Goal: Communication & Community: Answer question/provide support

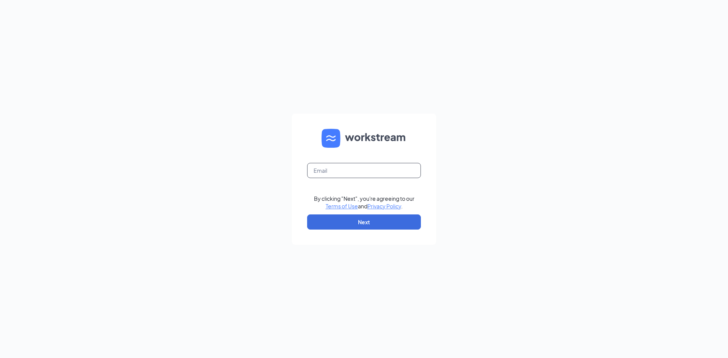
click at [363, 170] on input "text" at bounding box center [364, 170] width 114 height 15
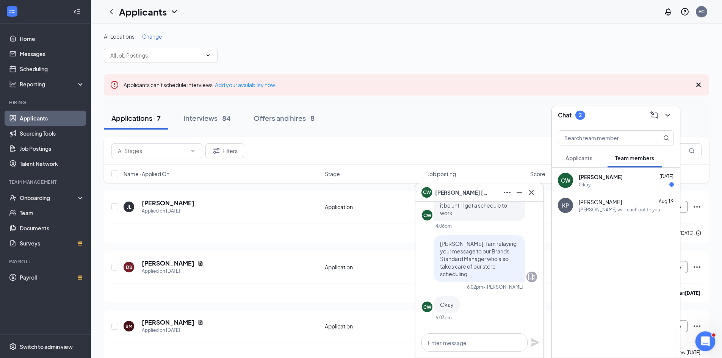
click at [702, 338] on icon "Open Intercom Messenger" at bounding box center [705, 340] width 13 height 13
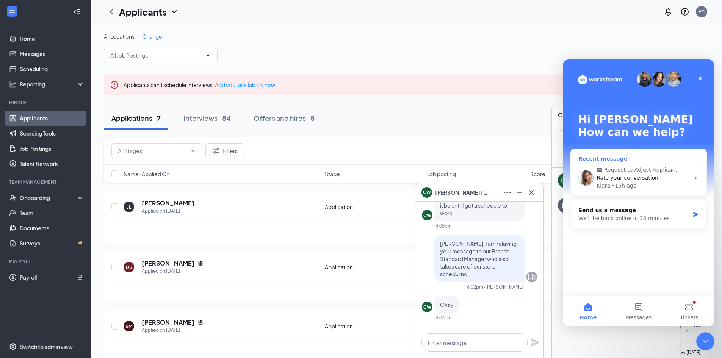
click at [633, 178] on span "Rate your conversation" at bounding box center [628, 178] width 62 height 6
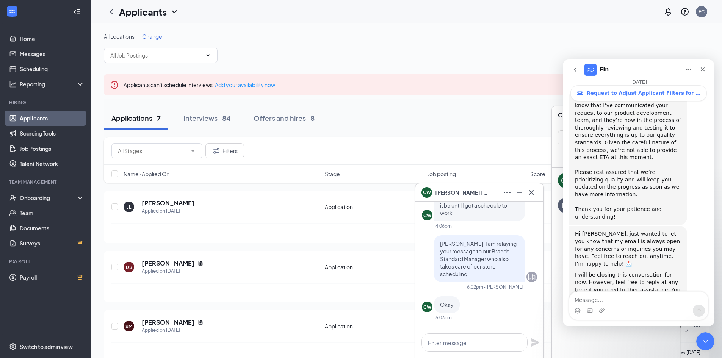
scroll to position [1097, 0]
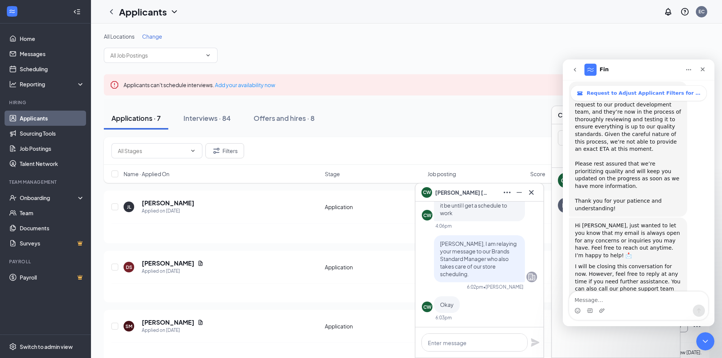
click at [575, 73] on button "go back" at bounding box center [575, 70] width 14 height 14
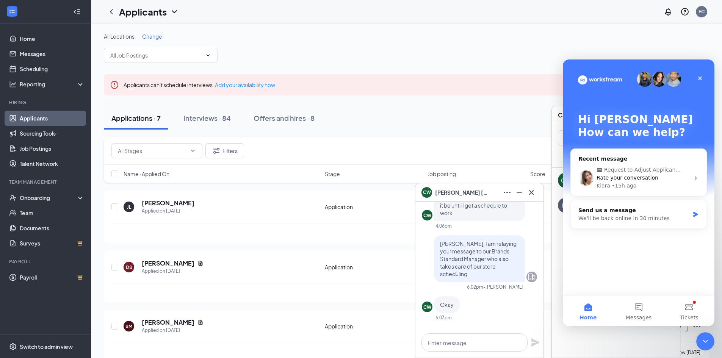
scroll to position [0, 0]
click at [620, 170] on span "Request to Adjust Applicant Filters for Interviews and Applications" at bounding box center [643, 170] width 77 height 8
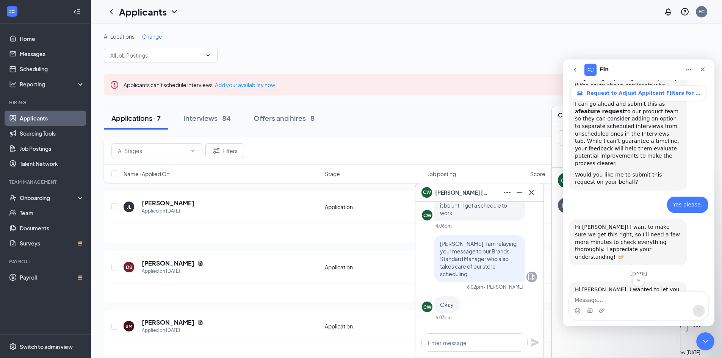
scroll to position [870, 0]
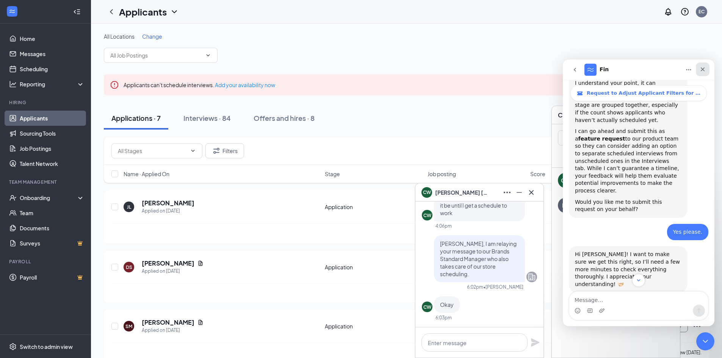
click at [700, 70] on icon "Close" at bounding box center [703, 69] width 6 height 6
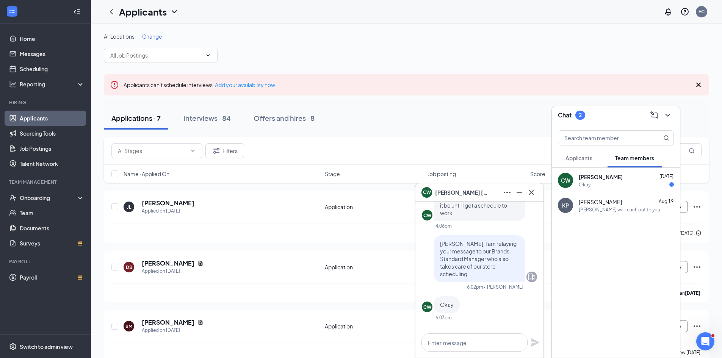
scroll to position [1097, 0]
click at [697, 85] on icon "Cross" at bounding box center [698, 84] width 9 height 9
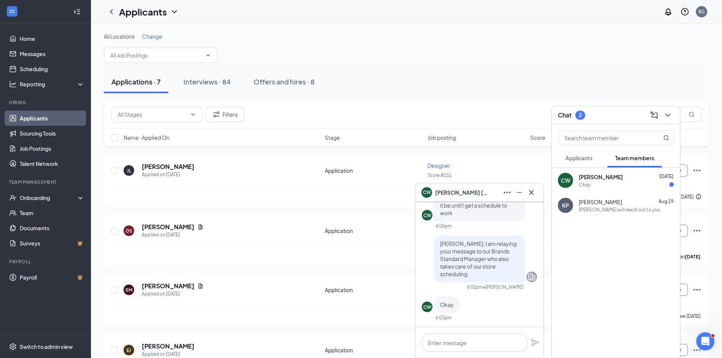
click at [600, 185] on div "Okay" at bounding box center [626, 185] width 95 height 6
click at [529, 193] on icon "Cross" at bounding box center [531, 192] width 9 height 9
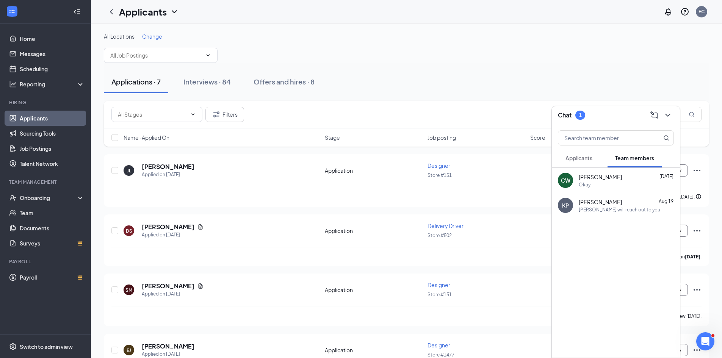
click at [584, 158] on span "Applicants" at bounding box center [579, 158] width 27 height 7
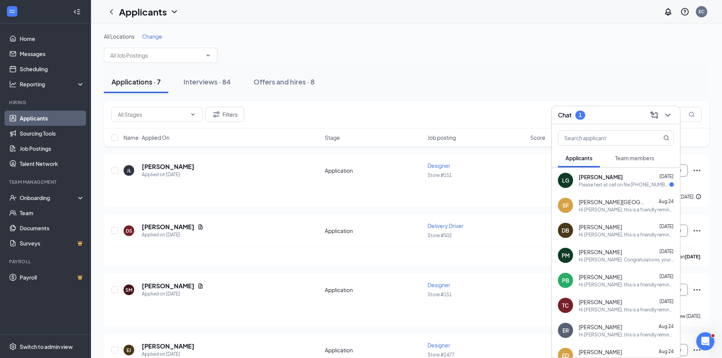
click at [595, 185] on div "Please text at cell on file [PHONE_NUMBER] not the home phone 910" at bounding box center [624, 185] width 91 height 6
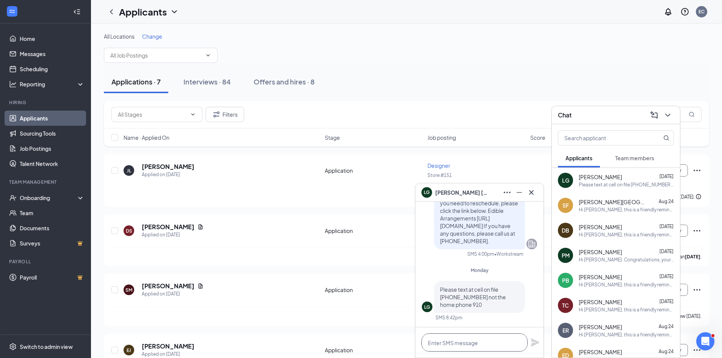
click at [468, 344] on textarea at bounding box center [475, 343] width 106 height 18
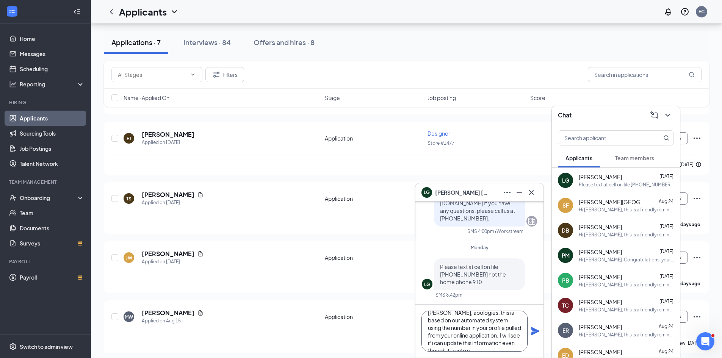
scroll to position [15, 0]
type textarea "[PERSON_NAME], apologies, this is based on our automated system using the numbe…"
click at [535, 328] on icon "Plane" at bounding box center [535, 331] width 9 height 9
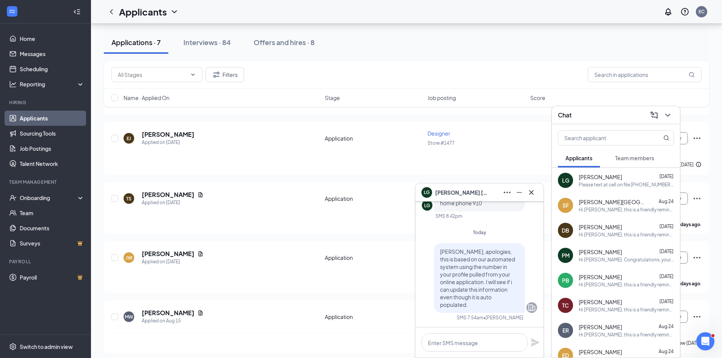
scroll to position [-76, 0]
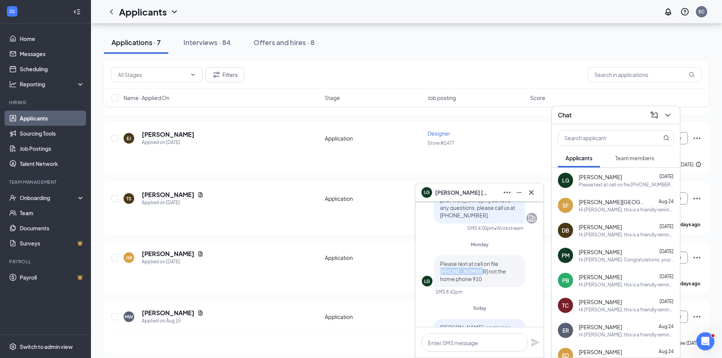
drag, startPoint x: 464, startPoint y: 278, endPoint x: 501, endPoint y: 271, distance: 38.2
click at [501, 271] on span "Please text at cell on file [PHONE_NUMBER] not the home phone 910" at bounding box center [473, 272] width 66 height 22
copy span "[PHONE_NUMBER]"
click at [533, 191] on icon "Cross" at bounding box center [531, 192] width 5 height 5
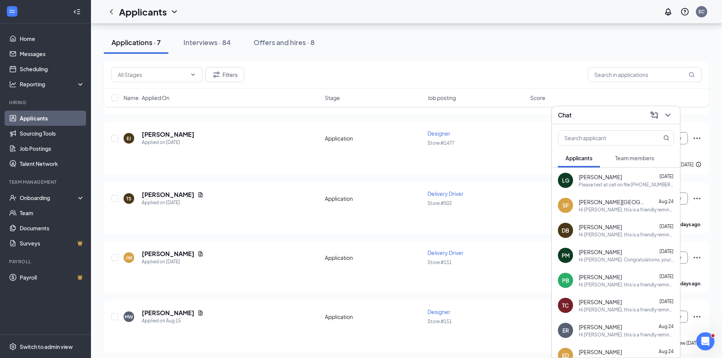
click at [583, 179] on span "[PERSON_NAME]" at bounding box center [600, 177] width 43 height 8
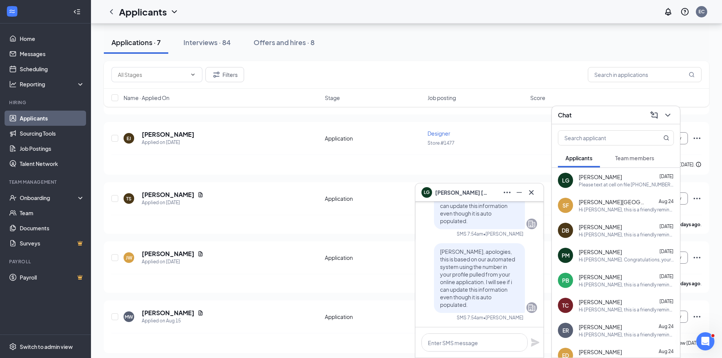
click at [446, 191] on span "[PERSON_NAME]" at bounding box center [461, 192] width 53 height 8
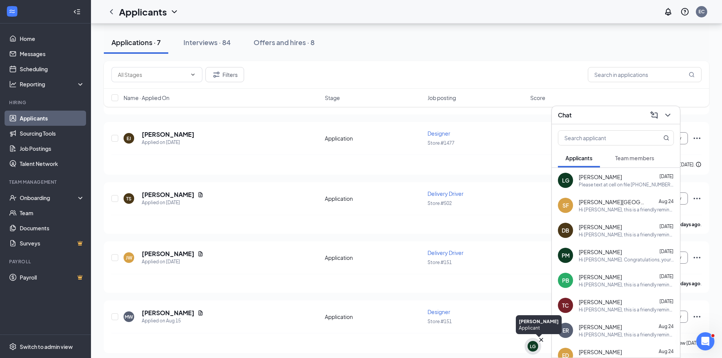
click at [536, 344] on div "LG" at bounding box center [533, 346] width 11 height 11
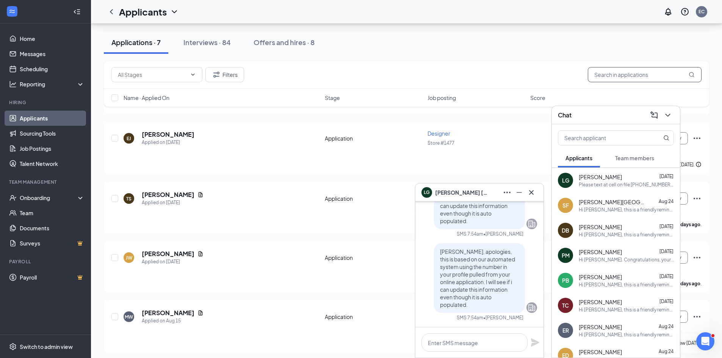
click at [614, 78] on input "text" at bounding box center [645, 74] width 114 height 15
click at [211, 43] on div "Interviews · 84" at bounding box center [207, 42] width 47 height 9
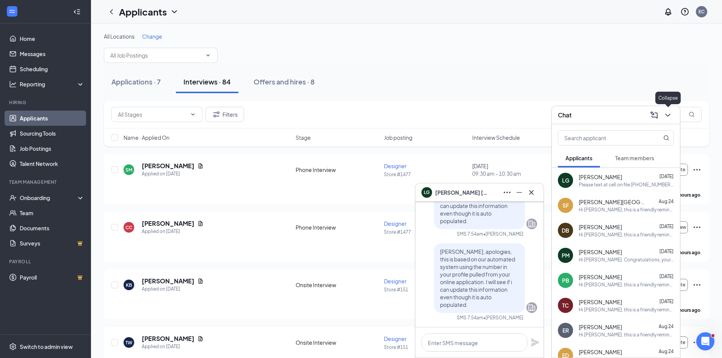
click at [666, 115] on icon "ChevronDown" at bounding box center [668, 115] width 9 height 9
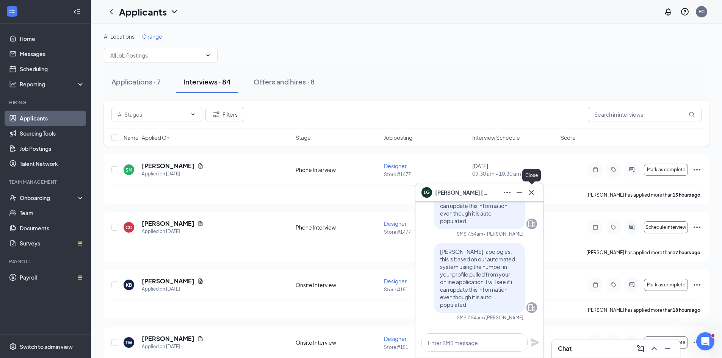
click at [536, 191] on icon "Cross" at bounding box center [531, 192] width 9 height 9
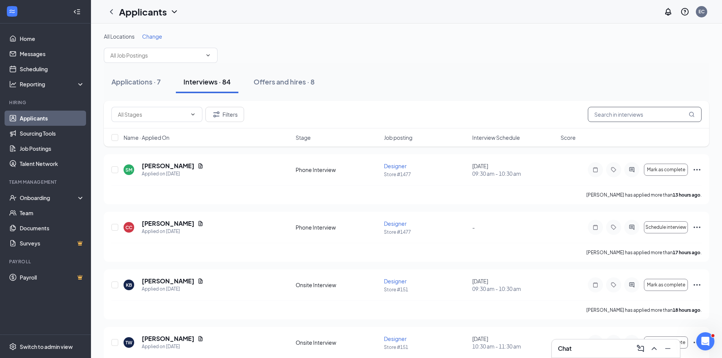
click at [607, 116] on input "text" at bounding box center [645, 114] width 114 height 15
type input "[PERSON_NAME]"
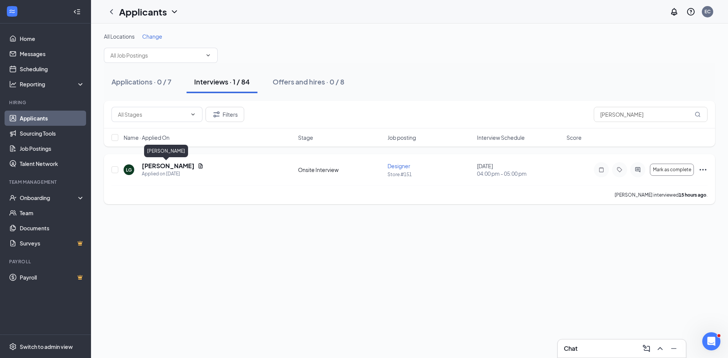
click at [171, 165] on h5 "[PERSON_NAME]" at bounding box center [168, 166] width 53 height 8
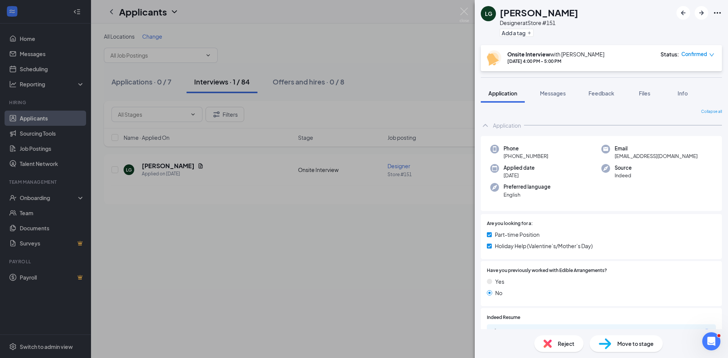
click at [582, 116] on div "Collapse all Application Phone [PHONE_NUMBER] Email [EMAIL_ADDRESS][DOMAIN_NAME…" at bounding box center [601, 254] width 241 height 291
click at [560, 94] on span "Messages" at bounding box center [553, 93] width 26 height 7
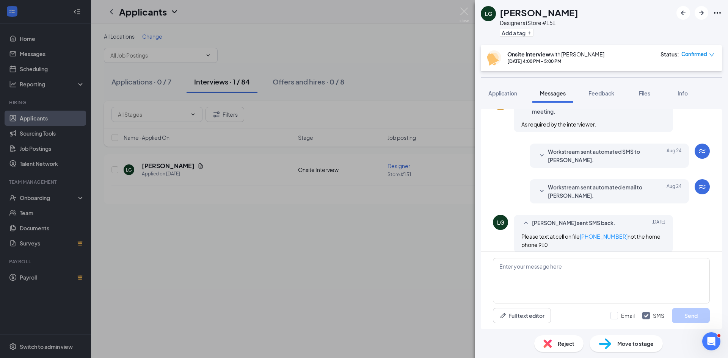
scroll to position [205, 0]
click at [537, 152] on icon "SmallChevronDown" at bounding box center [541, 156] width 9 height 9
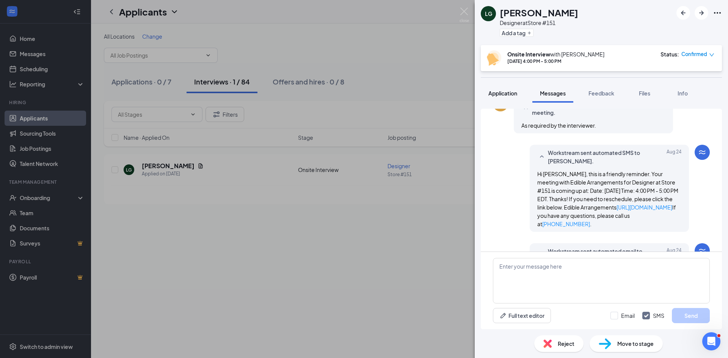
click at [506, 93] on span "Application" at bounding box center [502, 93] width 29 height 7
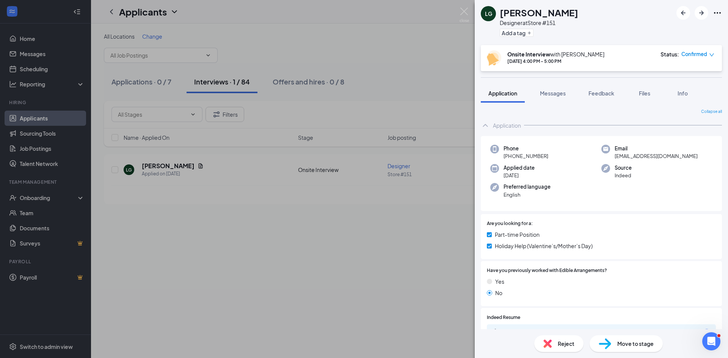
click at [218, 222] on div "LG [PERSON_NAME] Designer at Store #151 Add a tag Onsite Interview with [PERSON…" at bounding box center [364, 179] width 728 height 358
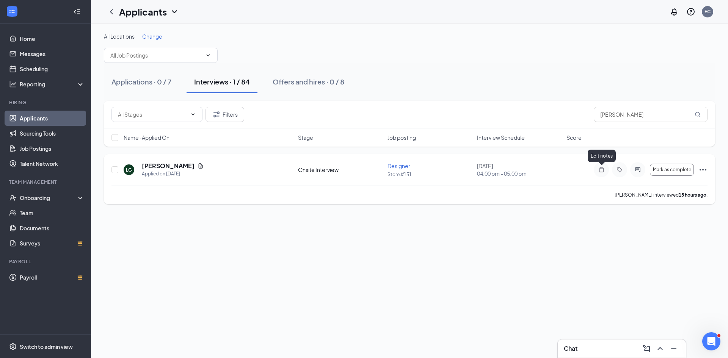
click at [603, 169] on icon "Note" at bounding box center [601, 170] width 9 height 6
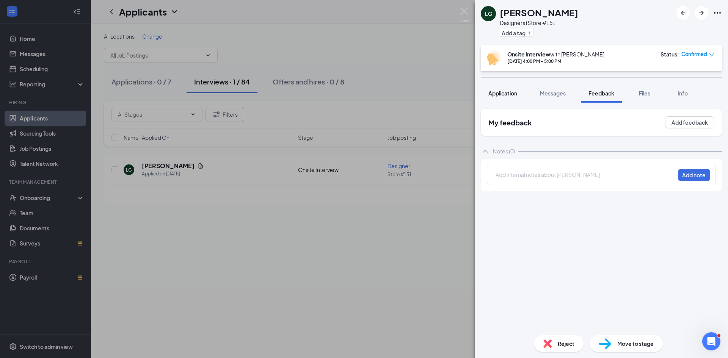
click at [513, 91] on span "Application" at bounding box center [502, 93] width 29 height 7
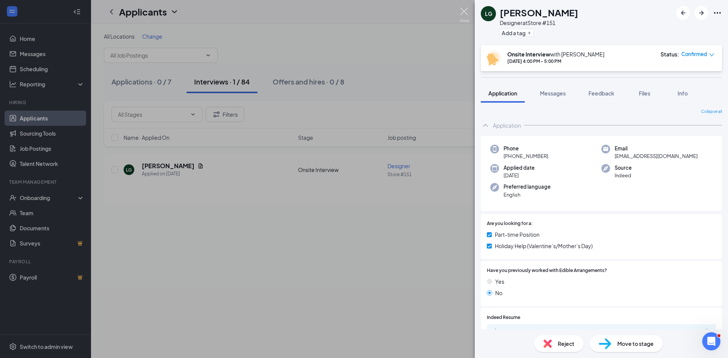
click at [462, 11] on img at bounding box center [464, 15] width 9 height 15
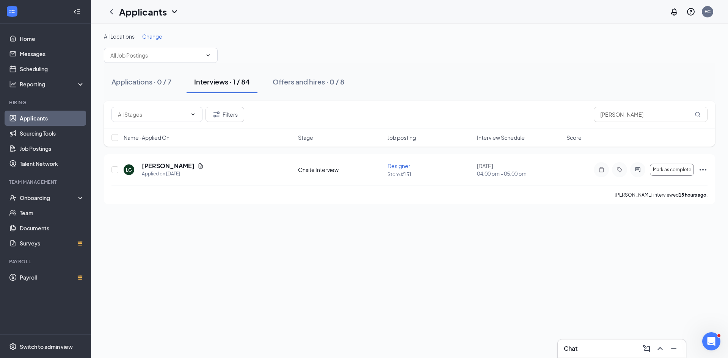
click at [579, 347] on div "Chat" at bounding box center [622, 349] width 116 height 12
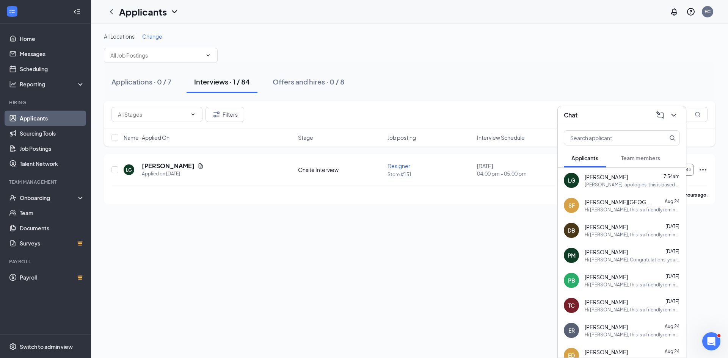
click at [590, 176] on span "[PERSON_NAME]" at bounding box center [606, 177] width 43 height 8
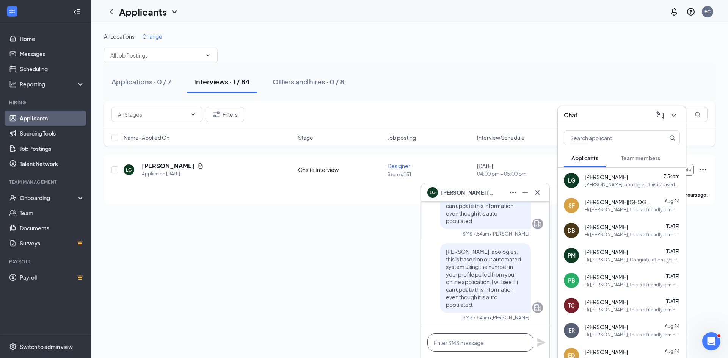
click at [446, 339] on textarea at bounding box center [480, 343] width 106 height 18
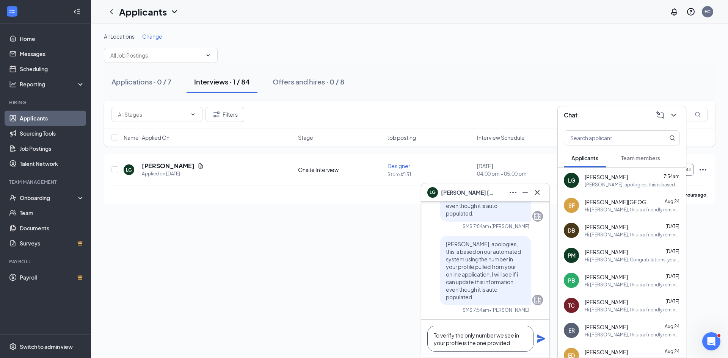
paste textarea
type textarea "To verify the only number we see in your profile is the one provided."
click at [539, 338] on icon "Plane" at bounding box center [541, 339] width 8 height 8
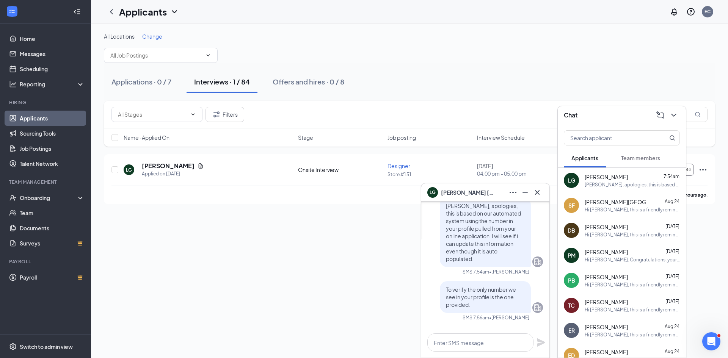
click at [540, 193] on icon "Cross" at bounding box center [537, 192] width 9 height 9
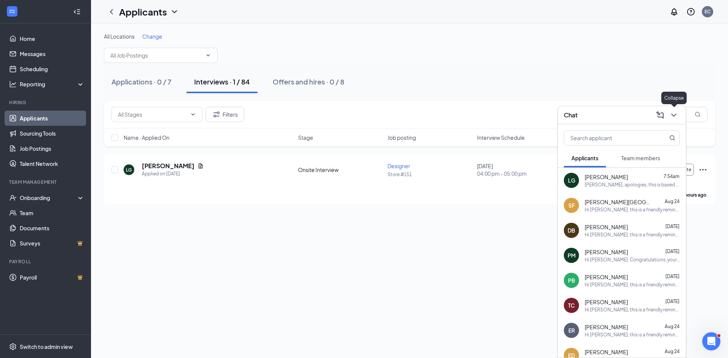
click at [676, 116] on icon "ChevronDown" at bounding box center [673, 115] width 9 height 9
